Goal: Task Accomplishment & Management: Complete application form

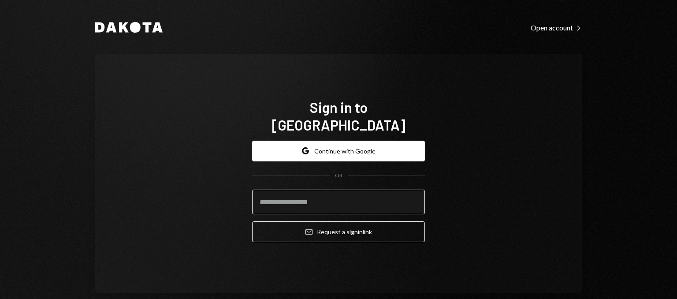
click at [304, 202] on input "email" at bounding box center [338, 202] width 173 height 25
type input "**********"
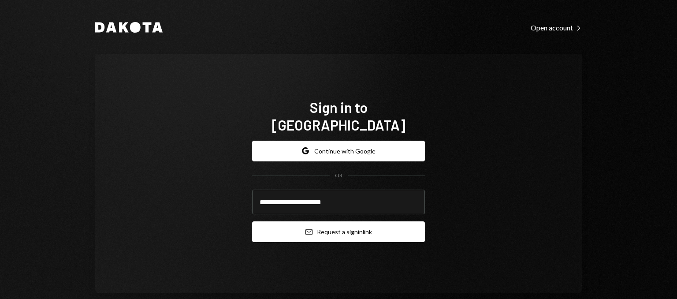
click at [343, 226] on button "Email Request a sign in link" at bounding box center [338, 231] width 173 height 21
